Goal: Task Accomplishment & Management: Manage account settings

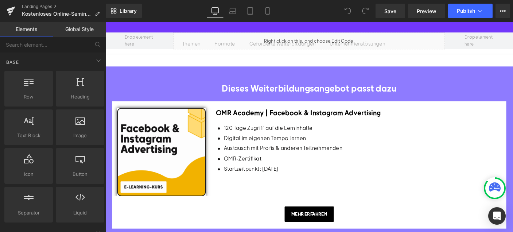
scroll to position [355, 0]
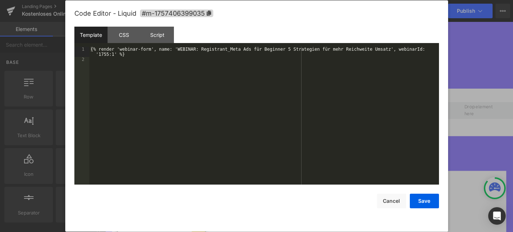
click at [332, 127] on div "Liquid" at bounding box center [326, 118] width 294 height 18
click at [429, 200] on button "Save" at bounding box center [424, 201] width 29 height 15
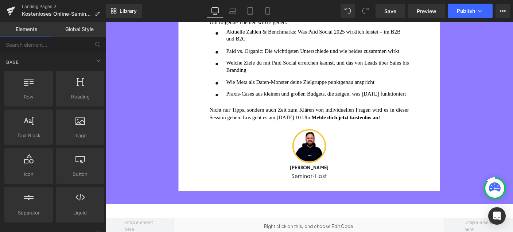
scroll to position [203, 0]
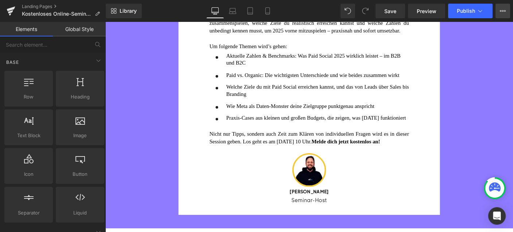
click at [505, 9] on icon at bounding box center [503, 11] width 6 height 6
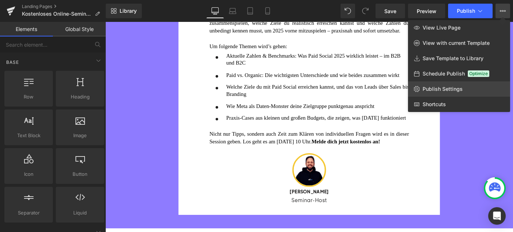
click at [435, 90] on span "Publish Settings" at bounding box center [443, 89] width 40 height 7
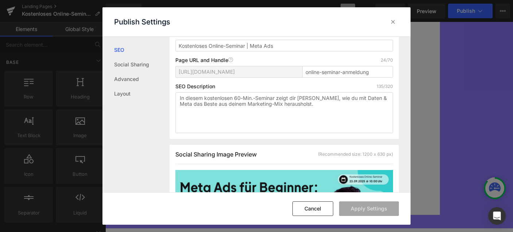
scroll to position [93, 0]
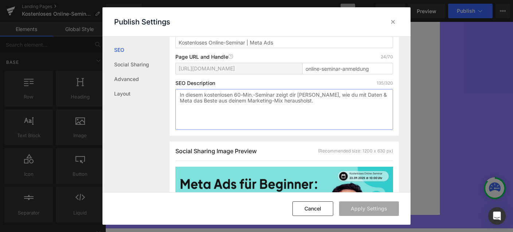
drag, startPoint x: 257, startPoint y: 96, endPoint x: 238, endPoint y: 97, distance: 19.0
click at [238, 97] on textarea "In diesem kostenlosen 60-Min.-Seminar zeigt dir [PERSON_NAME], wie du mit Daten…" at bounding box center [283, 109] width 217 height 41
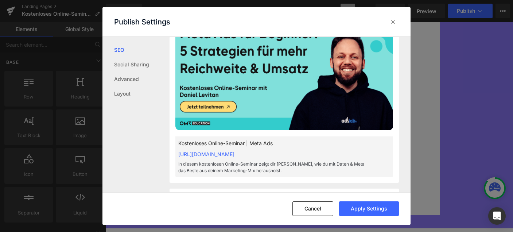
scroll to position [274, 0]
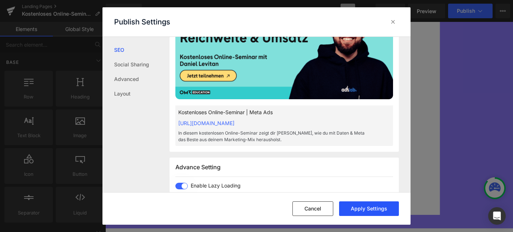
type textarea "In diesem kostenlosen Online-Seminar zeigt dir [PERSON_NAME], wie du mit Daten …"
click at [371, 208] on button "Apply Settings" at bounding box center [369, 208] width 60 height 15
click at [392, 20] on icon at bounding box center [392, 21] width 7 height 7
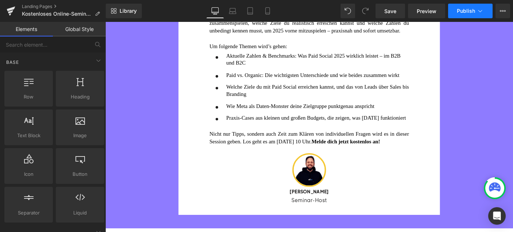
click at [468, 15] on button "Publish" at bounding box center [470, 11] width 44 height 15
